Goal: Information Seeking & Learning: Check status

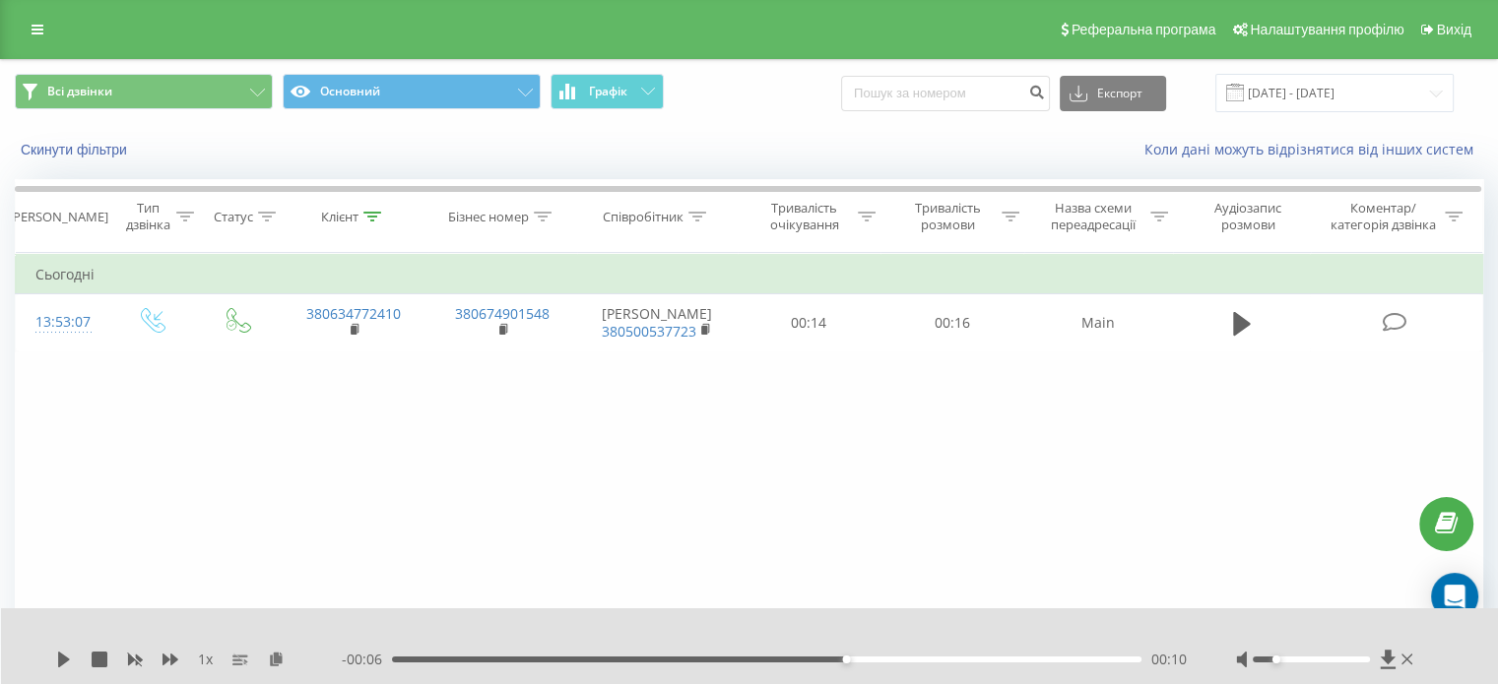
click at [984, 93] on input at bounding box center [945, 93] width 209 height 35
type input "0686532809"
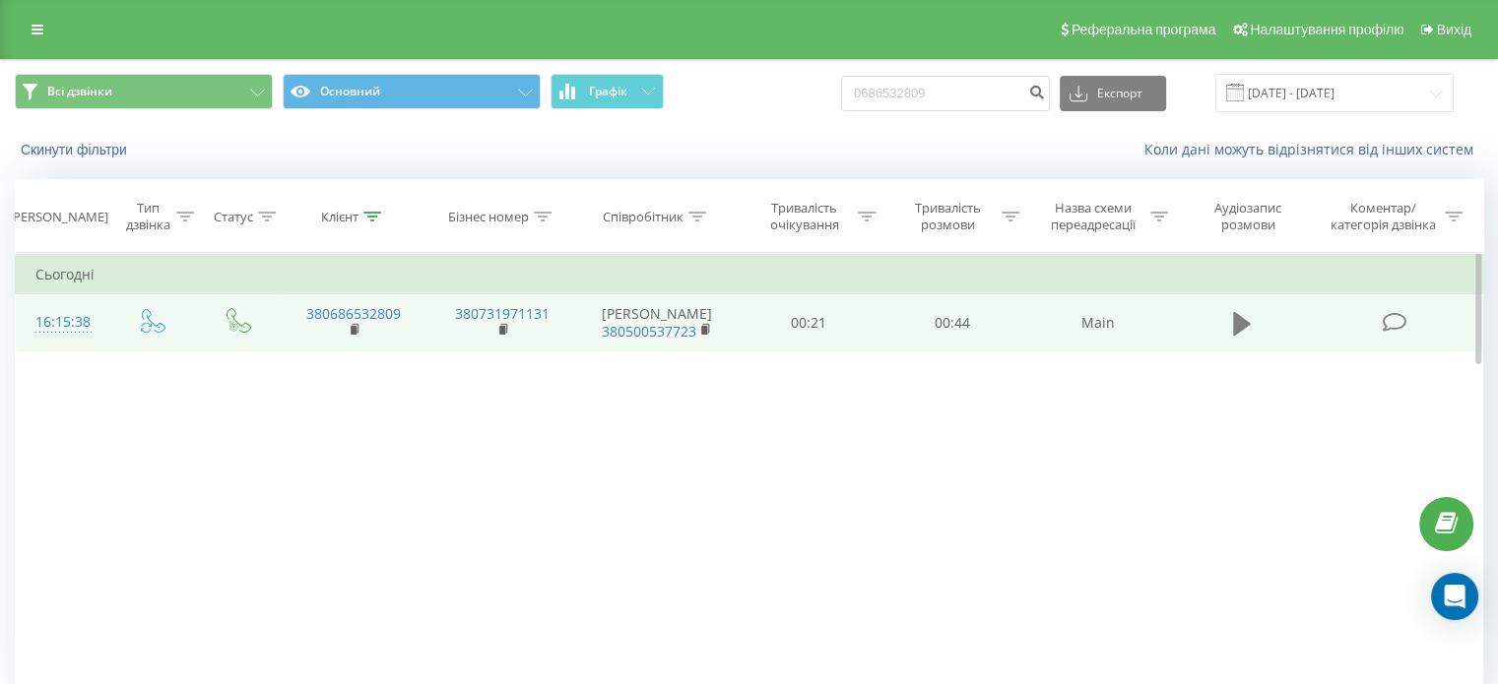
click at [1238, 336] on icon at bounding box center [1242, 324] width 18 height 24
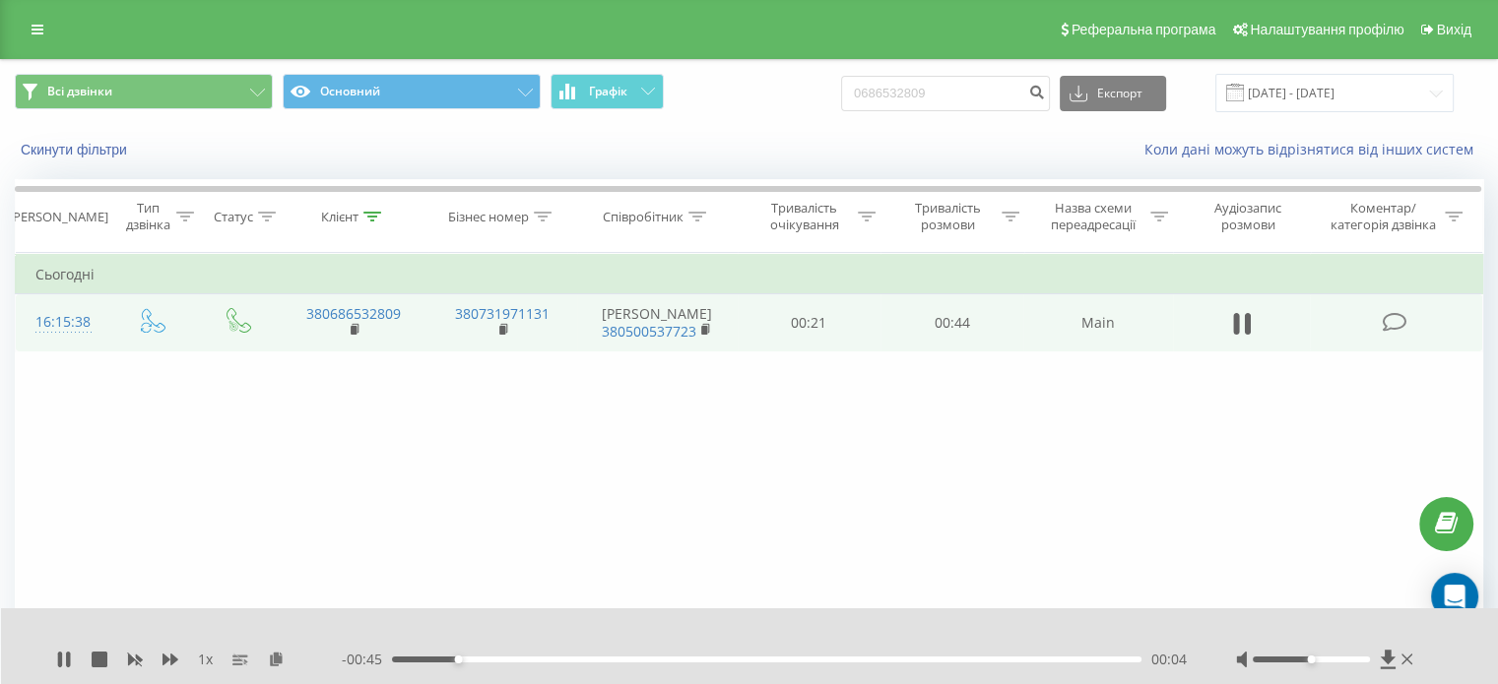
click at [1361, 653] on div at bounding box center [1326, 660] width 181 height 20
drag, startPoint x: 1303, startPoint y: 657, endPoint x: 1361, endPoint y: 658, distance: 58.1
click at [1361, 658] on div at bounding box center [1311, 660] width 117 height 6
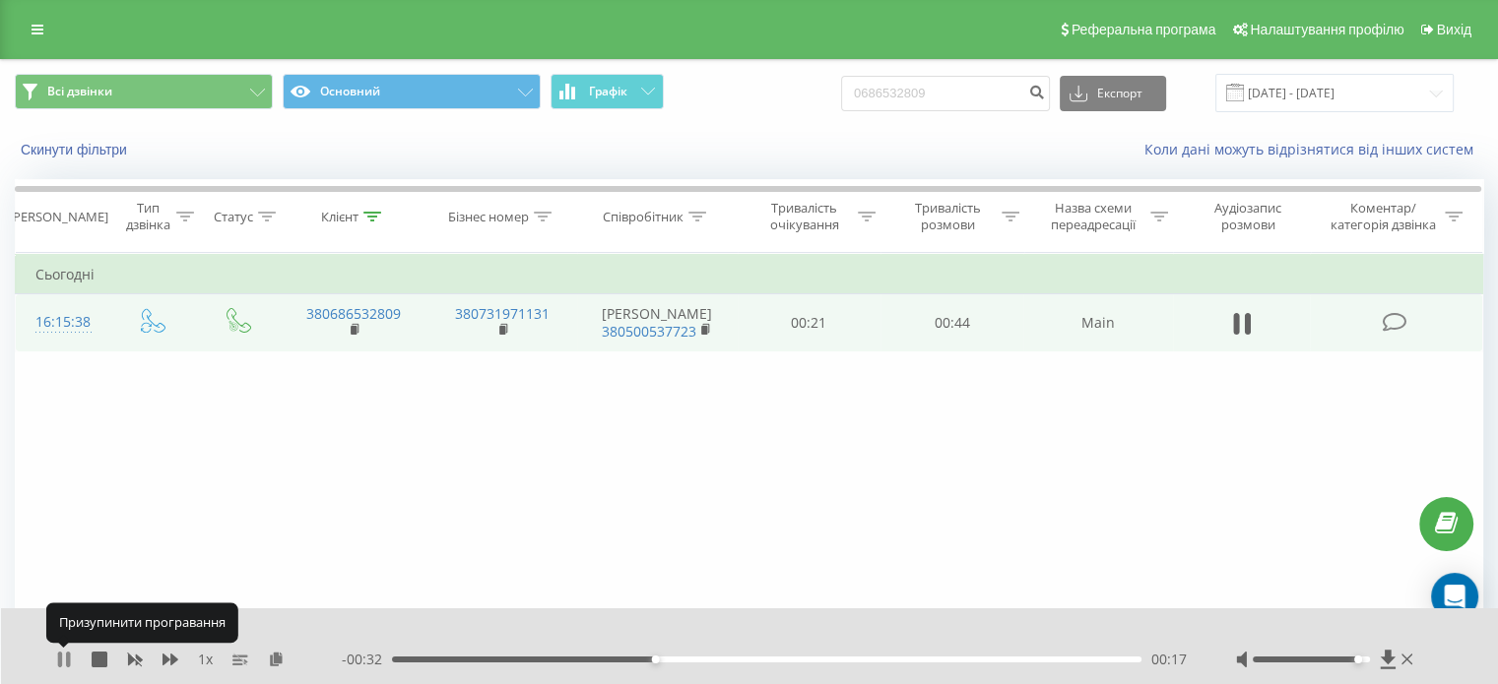
click at [63, 662] on icon at bounding box center [64, 660] width 16 height 16
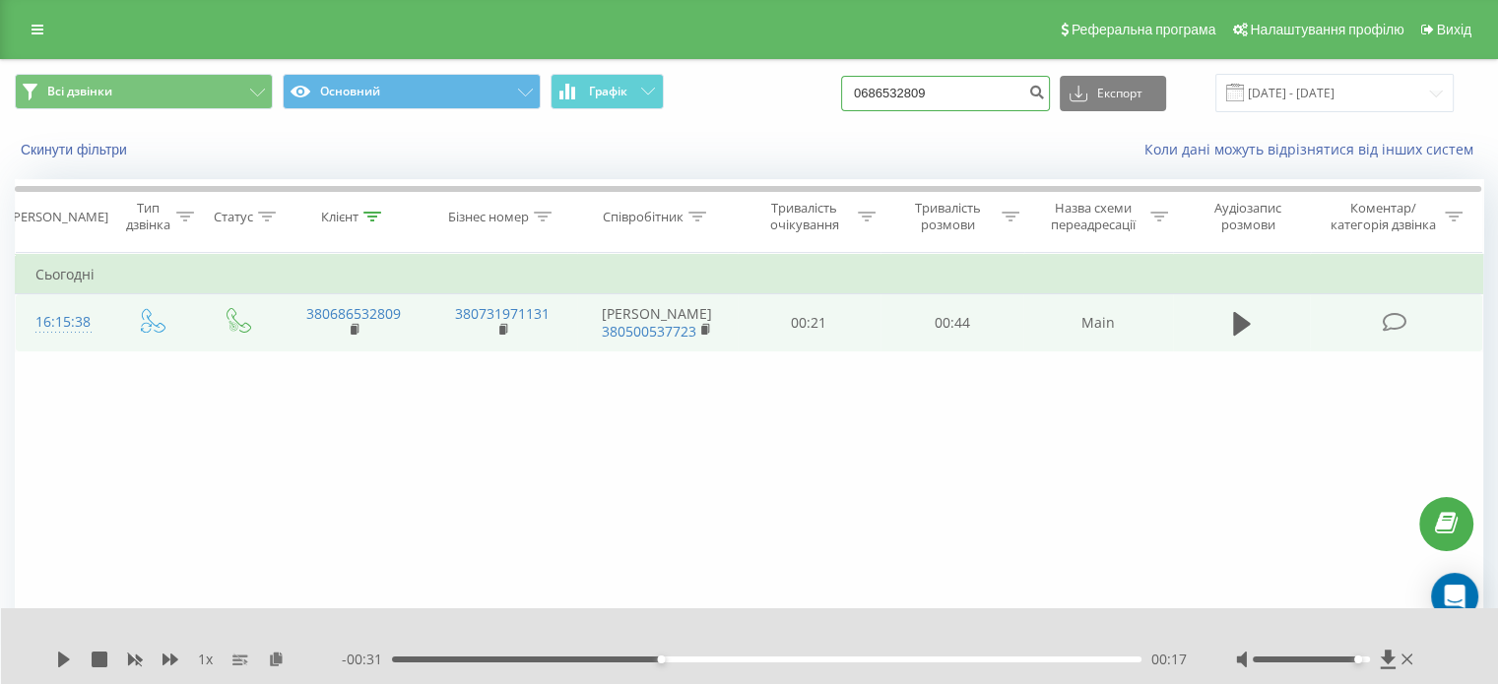
drag, startPoint x: 956, startPoint y: 96, endPoint x: 854, endPoint y: 105, distance: 102.9
click at [854, 105] on div "Всі дзвінки Основний Графік 0686532809 Експорт .csv .xls .xlsx [DATE] - [DATE]" at bounding box center [749, 93] width 1468 height 38
type input "0688155361"
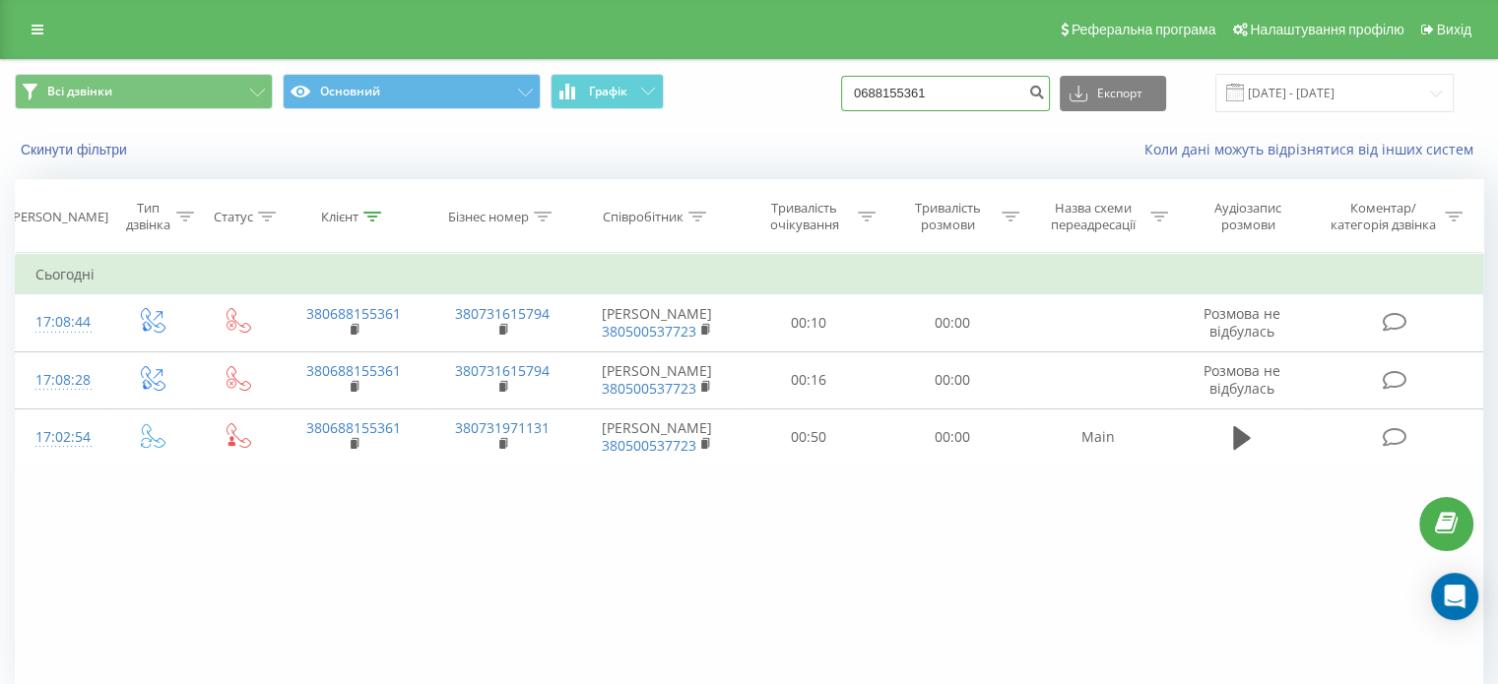
drag, startPoint x: 964, startPoint y: 94, endPoint x: 824, endPoint y: 113, distance: 141.2
click at [824, 113] on div "Всі дзвінки Основний Графік 0688155361 Експорт .csv .xls .xlsx 19.05.2025 - 19.…" at bounding box center [749, 93] width 1496 height 66
